Goal: Use online tool/utility: Utilize a website feature to perform a specific function

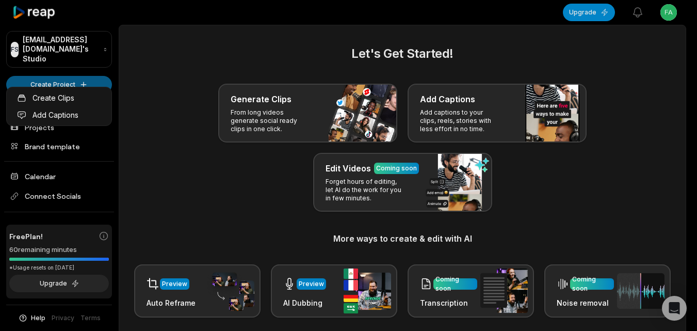
click at [88, 79] on html "FS Fabiennevandevelde@boranora.com's Studio Create Project Home Projects Brand …" at bounding box center [348, 165] width 697 height 331
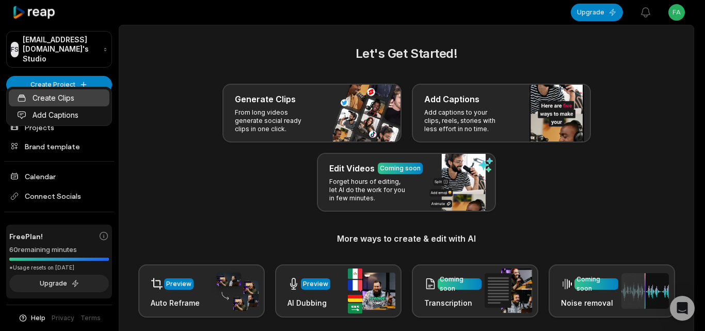
click at [97, 99] on link "Create Clips" at bounding box center [59, 97] width 101 height 17
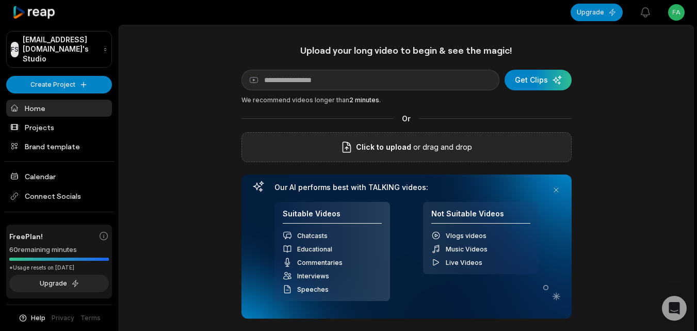
click at [362, 132] on div "Upload your long video to begin & see the magic! YouTube link Get Clips We reco…" at bounding box center [407, 181] width 330 height 274
click at [362, 141] on span "Click to upload" at bounding box center [383, 147] width 55 height 12
click at [0, 0] on input "Click to upload" at bounding box center [0, 0] width 0 height 0
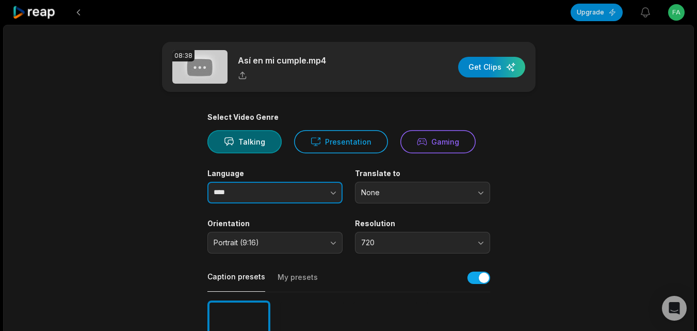
click at [316, 188] on button "button" at bounding box center [312, 193] width 59 height 22
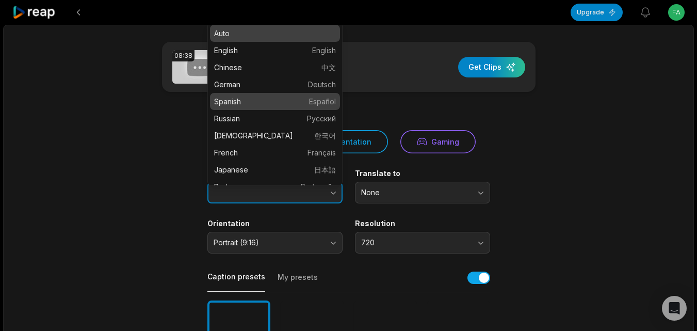
type input "*******"
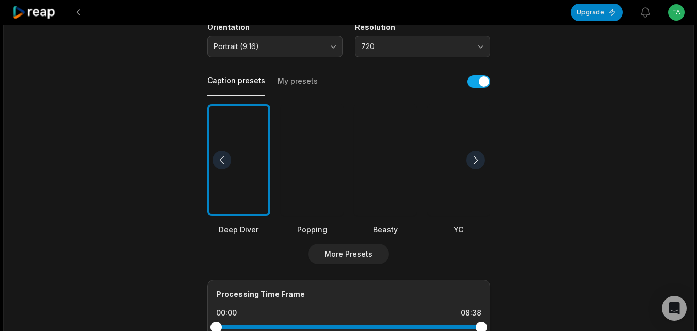
scroll to position [206, 0]
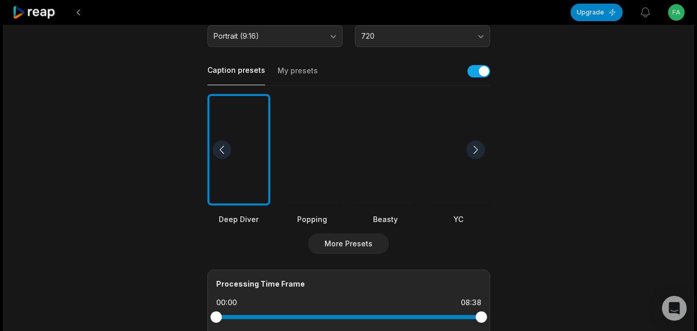
click at [381, 140] on div at bounding box center [385, 150] width 63 height 112
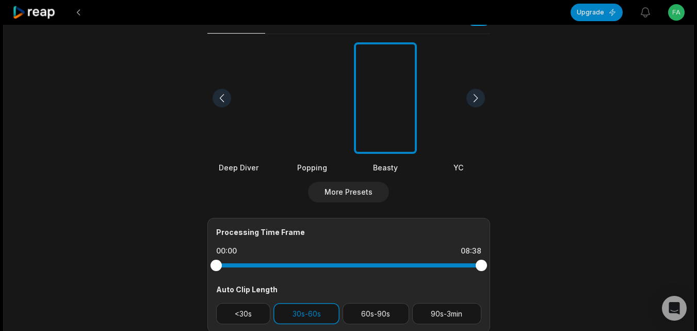
scroll to position [413, 0]
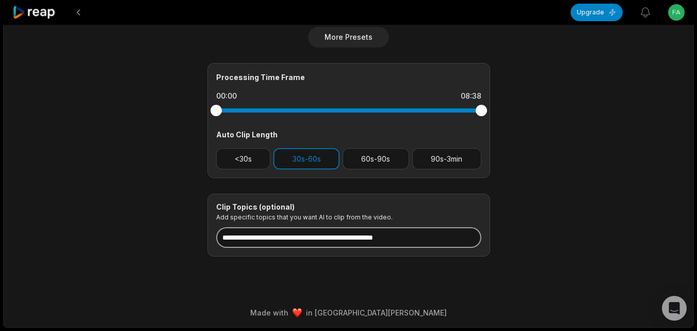
click at [295, 238] on input at bounding box center [348, 237] width 265 height 21
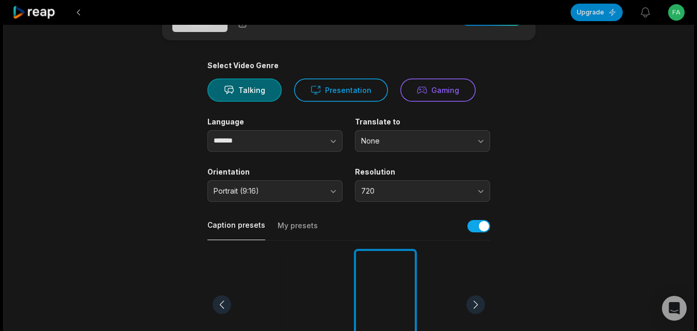
scroll to position [0, 0]
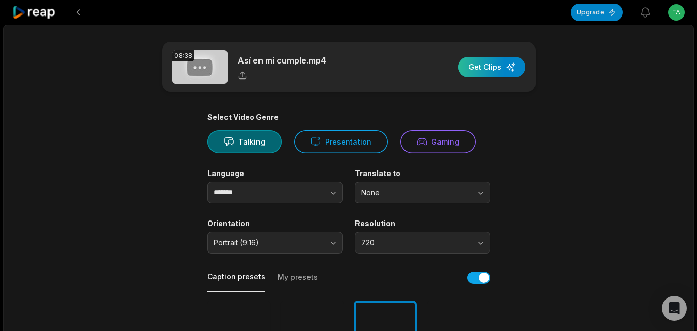
type input "**********"
click at [493, 68] on div "button" at bounding box center [491, 67] width 67 height 21
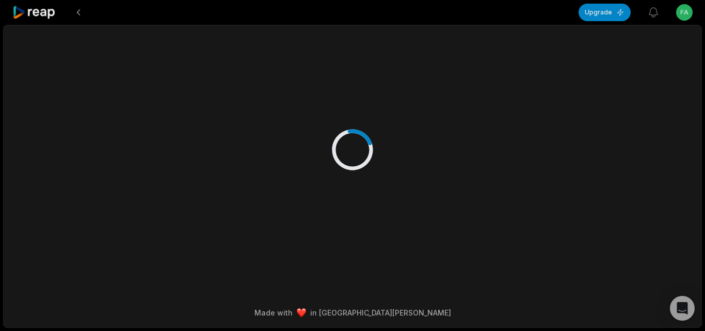
click at [25, 5] on icon at bounding box center [34, 12] width 44 height 14
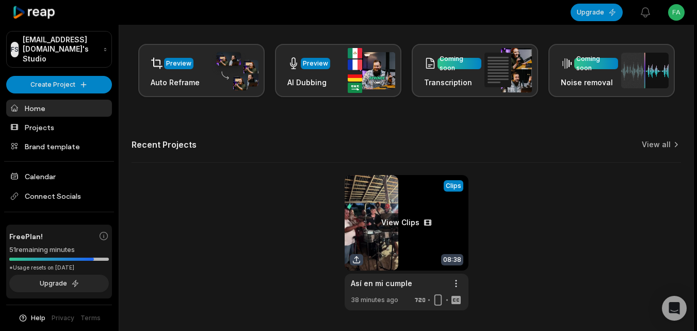
scroll to position [221, 0]
